Goal: Find contact information: Find contact information

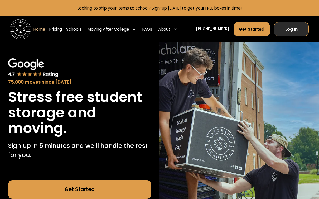
click at [294, 30] on link "Log In" at bounding box center [291, 29] width 35 height 14
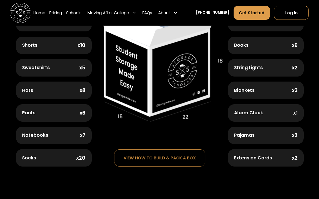
scroll to position [293, 0]
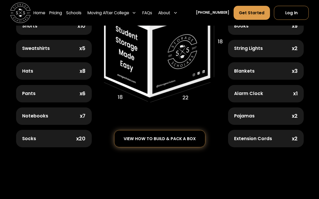
click at [155, 142] on div "view how to build & pack a box" at bounding box center [159, 138] width 91 height 17
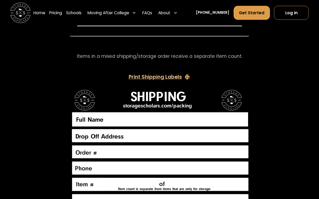
scroll to position [1047, 0]
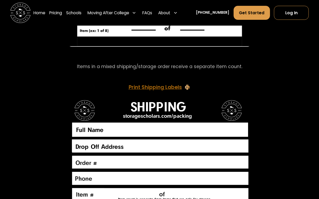
click at [160, 85] on div "Print Shipping Labels" at bounding box center [155, 87] width 53 height 5
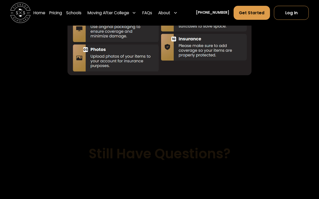
scroll to position [1493, 0]
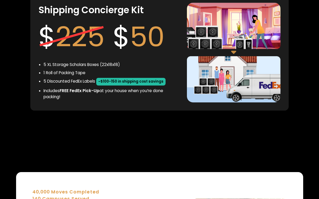
scroll to position [970, 0]
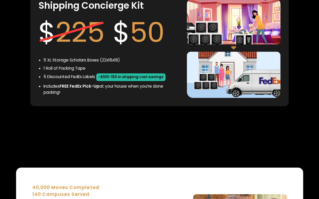
click at [65, 78] on li "5 Discounted FedEx Labels ~$100-150 in shipping cost savings" at bounding box center [110, 76] width 135 height 7
click at [130, 76] on span "~$100-150 in shipping cost savings" at bounding box center [130, 76] width 69 height 7
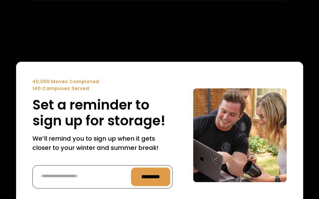
scroll to position [1051, 0]
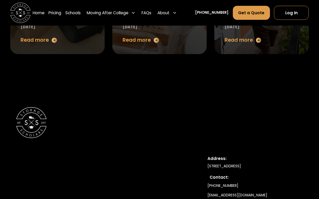
scroll to position [2167, 0]
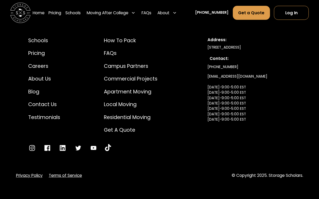
click at [217, 81] on link "info@storagescholars.com Monday-9:00-5:00 EST Tuesday-9:00-5:00 EST Wednesday-9…" at bounding box center [237, 103] width 60 height 63
drag, startPoint x: 259, startPoint y: 81, endPoint x: 203, endPoint y: 81, distance: 56.4
click at [203, 81] on div "Schools Pricing Careers About Us Blog Contact Us Testimonials How to Pack FAQs …" at bounding box center [159, 94] width 287 height 140
copy link "[EMAIL_ADDRESS][DOMAIN_NAME]"
